Goal: Use online tool/utility

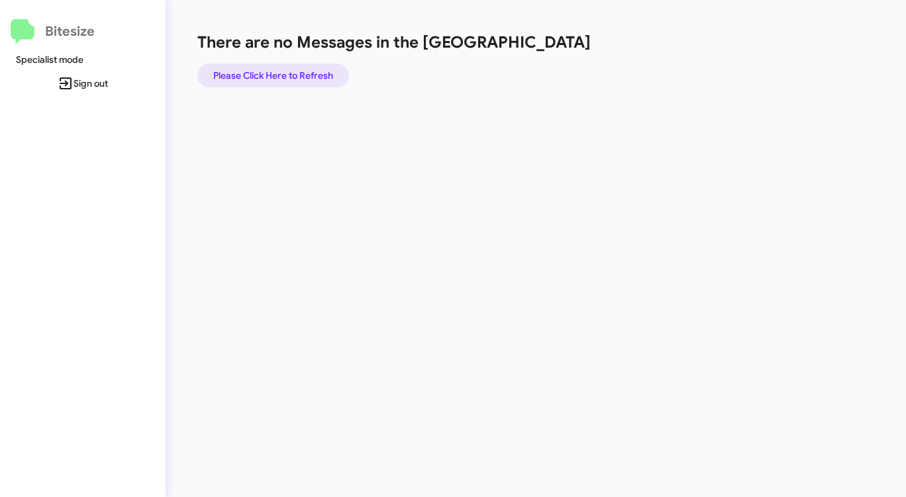
click at [264, 75] on span "Please Click Here to Refresh" at bounding box center [273, 76] width 120 height 24
